Goal: Transaction & Acquisition: Purchase product/service

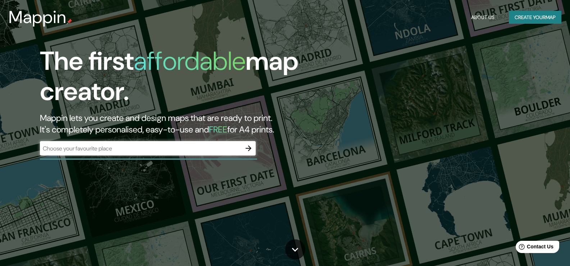
click at [240, 152] on div "​" at bounding box center [148, 148] width 216 height 14
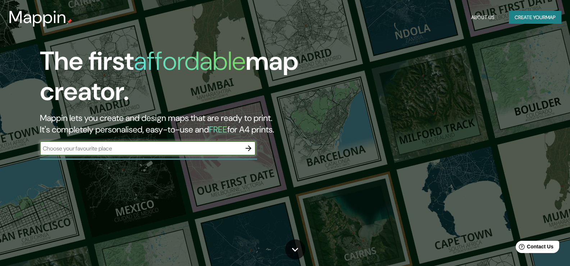
click at [237, 148] on input "text" at bounding box center [140, 148] width 201 height 8
type input "[GEOGRAPHIC_DATA]"
click at [250, 148] on icon "button" at bounding box center [249, 148] width 6 height 6
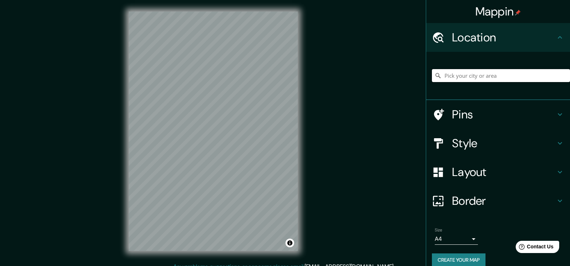
click at [496, 81] on input "Pick your city or area" at bounding box center [501, 75] width 138 height 13
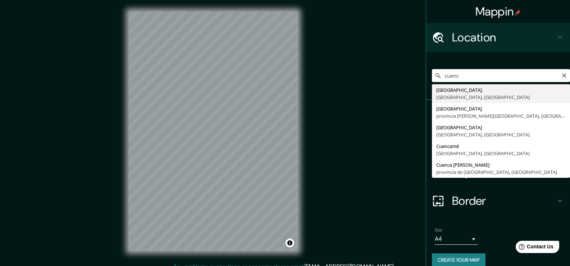
type input "[GEOGRAPHIC_DATA], [GEOGRAPHIC_DATA], [GEOGRAPHIC_DATA]"
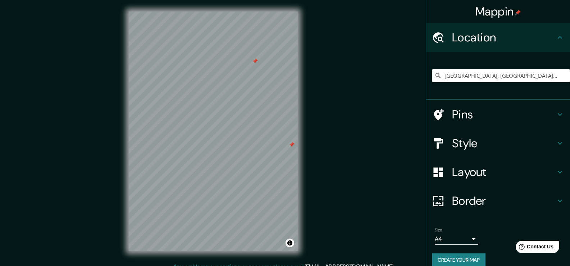
click at [255, 63] on div at bounding box center [255, 61] width 6 height 6
click at [249, 141] on div at bounding box center [251, 139] width 6 height 6
click at [248, 137] on div at bounding box center [248, 138] width 6 height 6
click at [252, 138] on div at bounding box center [252, 139] width 6 height 6
click at [255, 140] on div at bounding box center [255, 140] width 6 height 6
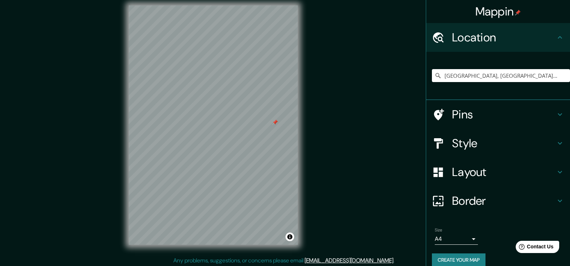
scroll to position [8, 0]
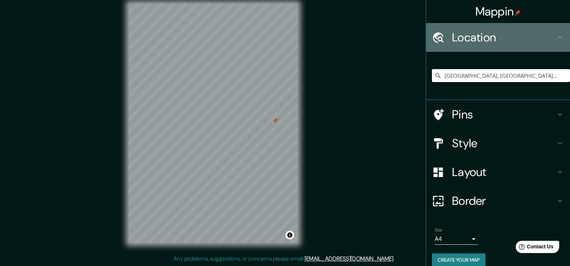
click at [498, 33] on h4 "Location" at bounding box center [504, 37] width 104 height 14
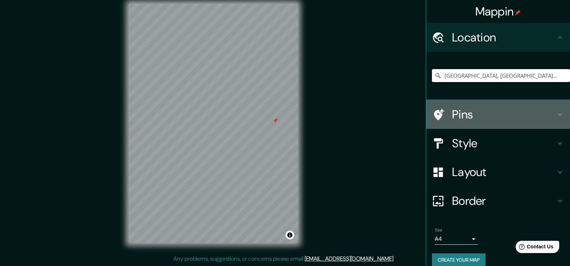
click at [471, 119] on h4 "Pins" at bounding box center [504, 114] width 104 height 14
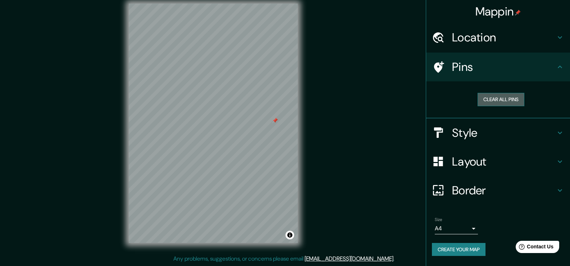
click at [487, 96] on button "Clear all pins" at bounding box center [501, 99] width 47 height 13
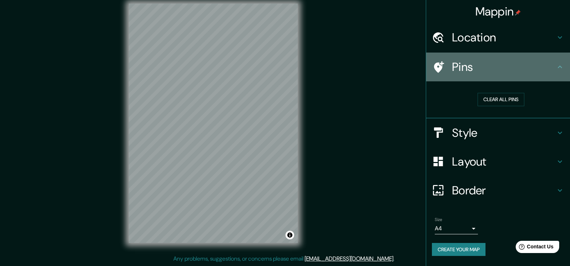
click at [482, 74] on div "Pins" at bounding box center [498, 67] width 144 height 29
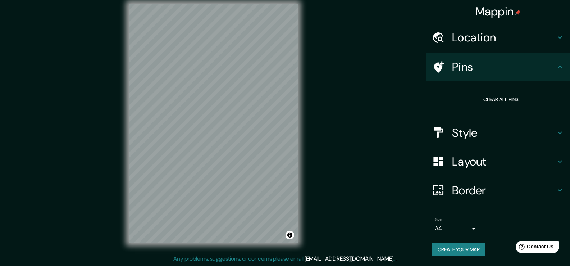
click at [561, 69] on icon at bounding box center [560, 67] width 9 height 9
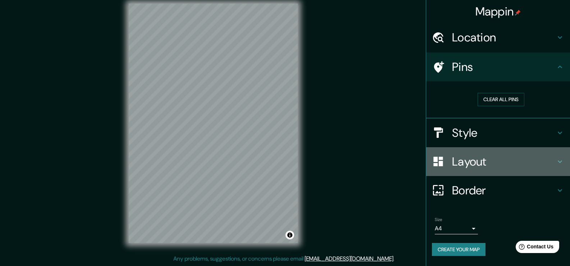
click at [532, 161] on h4 "Layout" at bounding box center [504, 161] width 104 height 14
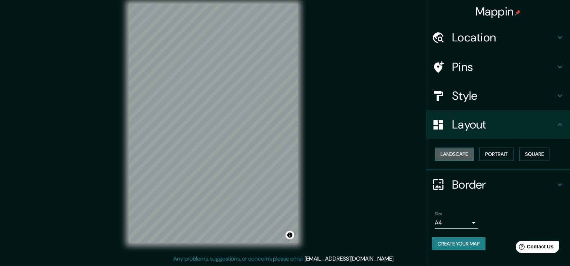
click at [461, 153] on button "Landscape" at bounding box center [454, 153] width 39 height 13
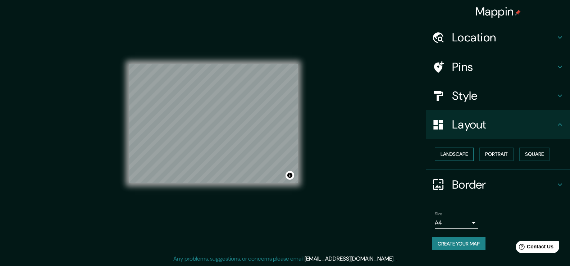
click at [461, 153] on button "Landscape" at bounding box center [454, 153] width 39 height 13
click at [496, 151] on button "Portrait" at bounding box center [496, 153] width 34 height 13
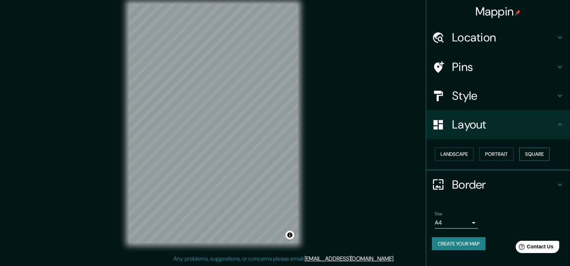
click at [526, 151] on button "Square" at bounding box center [534, 153] width 30 height 13
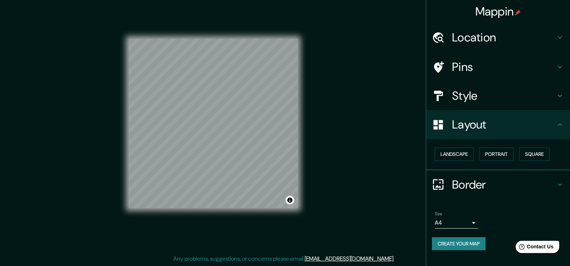
click at [518, 123] on h4 "Layout" at bounding box center [504, 124] width 104 height 14
drag, startPoint x: 464, startPoint y: 151, endPoint x: 468, endPoint y: 147, distance: 6.1
click at [464, 149] on button "Landscape" at bounding box center [454, 153] width 39 height 13
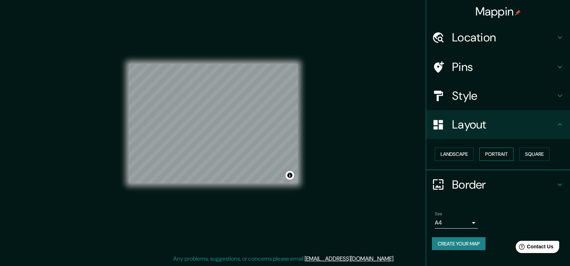
click at [496, 150] on button "Portrait" at bounding box center [496, 153] width 34 height 13
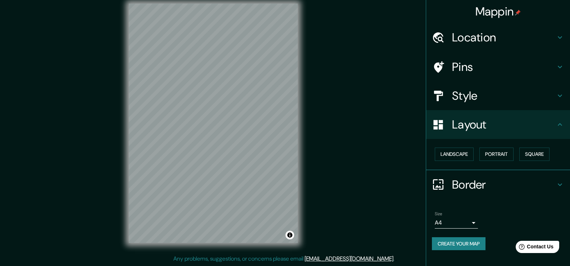
click at [510, 94] on h4 "Style" at bounding box center [504, 95] width 104 height 14
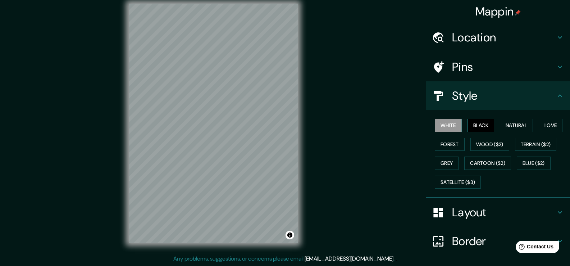
click at [489, 127] on button "Black" at bounding box center [481, 125] width 27 height 13
click at [506, 124] on button "Natural" at bounding box center [516, 125] width 33 height 13
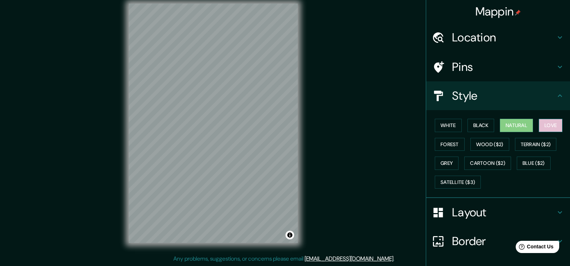
click at [549, 126] on button "Love" at bounding box center [551, 125] width 24 height 13
click at [523, 124] on button "Natural" at bounding box center [516, 125] width 33 height 13
click at [463, 181] on button "Satellite ($3)" at bounding box center [458, 182] width 46 height 13
